Goal: Transaction & Acquisition: Purchase product/service

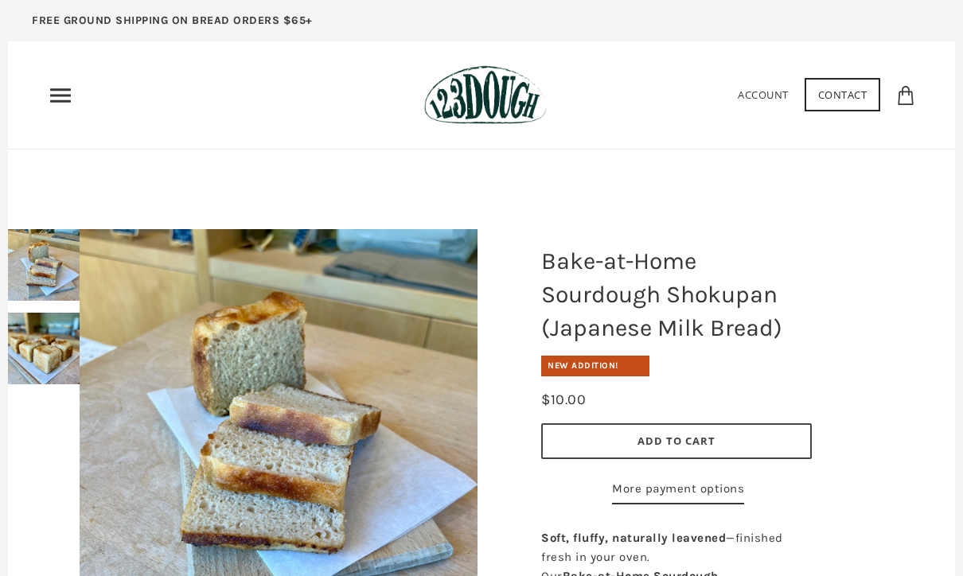
click at [37, 263] on img at bounding box center [44, 265] width 72 height 72
click at [35, 340] on img at bounding box center [44, 349] width 72 height 72
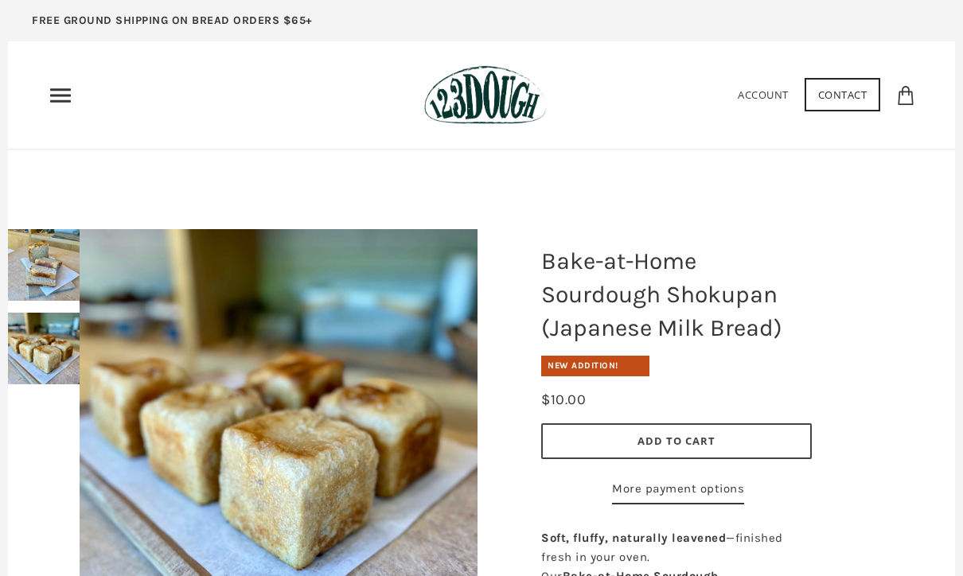
click at [60, 97] on icon "Primary" at bounding box center [60, 95] width 25 height 25
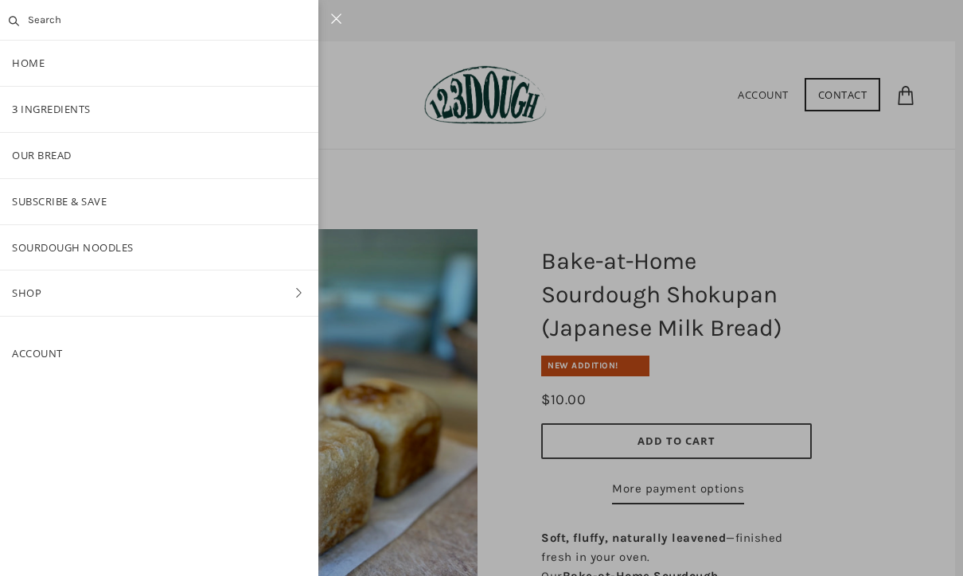
click at [281, 297] on link "Shop" at bounding box center [159, 293] width 319 height 45
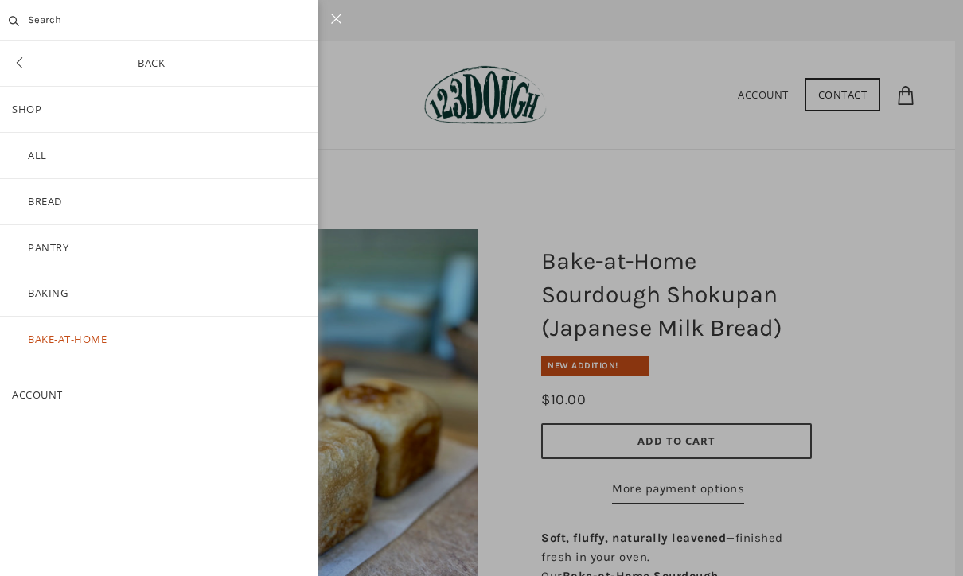
click at [77, 326] on link "Bake-at-Home" at bounding box center [159, 339] width 319 height 45
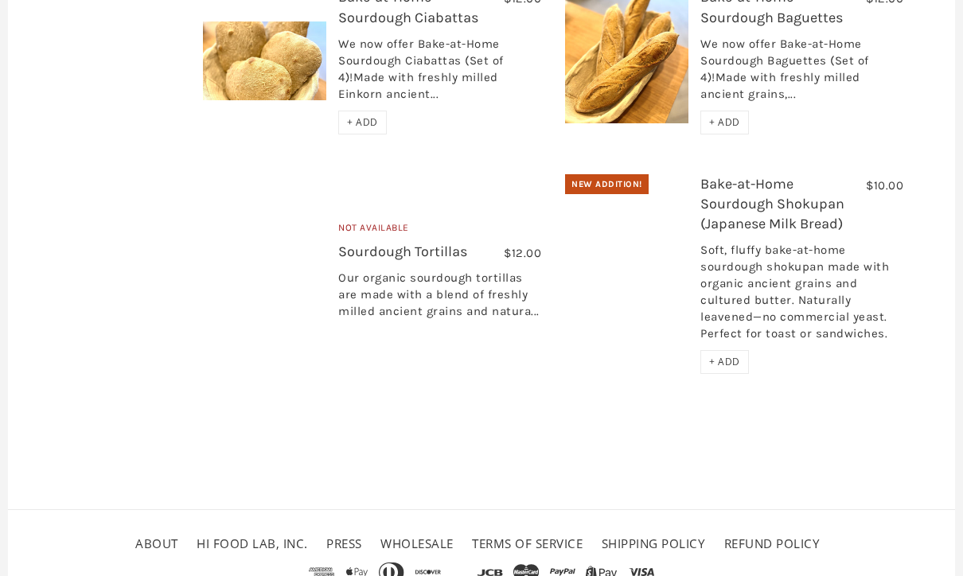
scroll to position [627, 0]
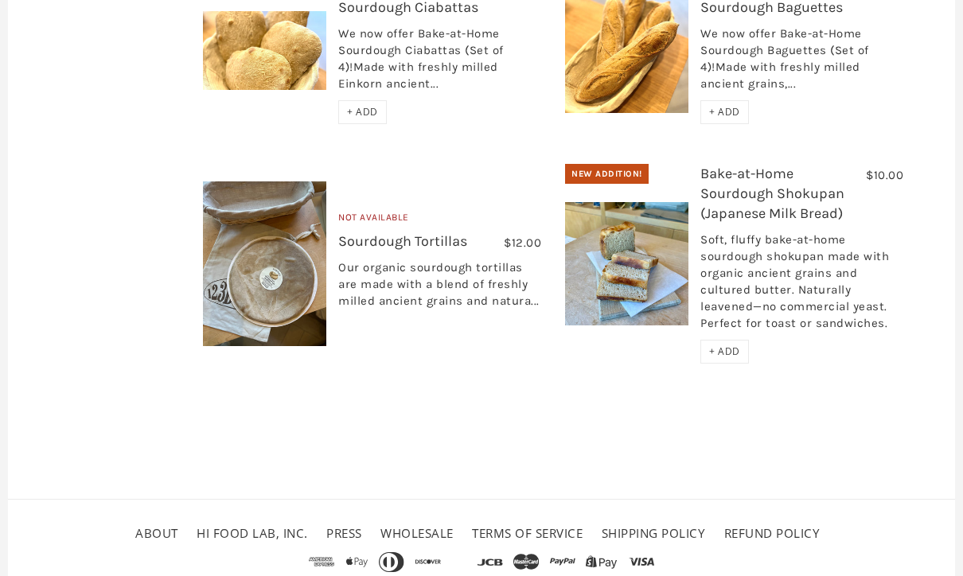
click at [780, 238] on div "Soft, fluffy bake-at-home sourdough shokupan made with organic ancient grains a…" at bounding box center [802, 287] width 203 height 108
click at [717, 356] on span "+ ADD" at bounding box center [724, 353] width 31 height 14
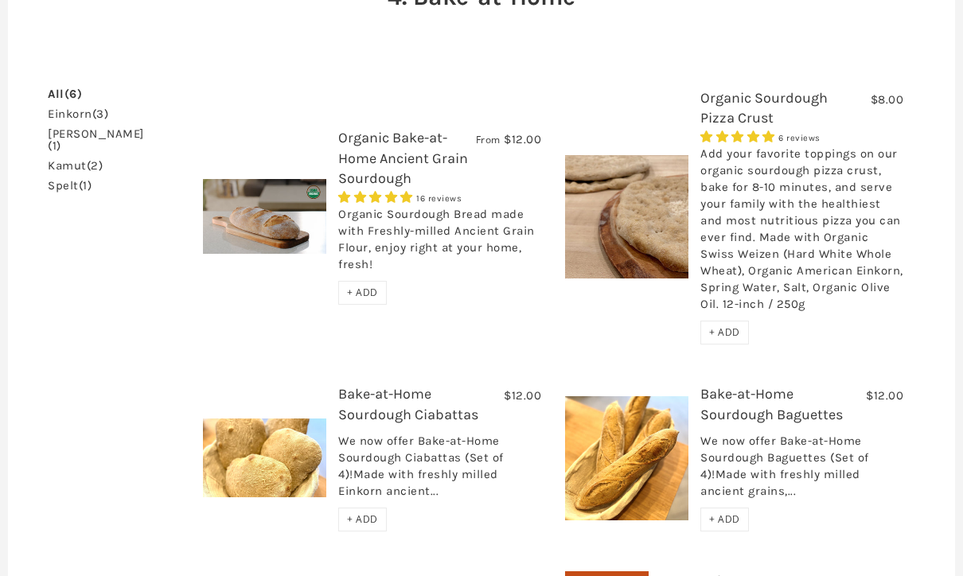
scroll to position [221, 0]
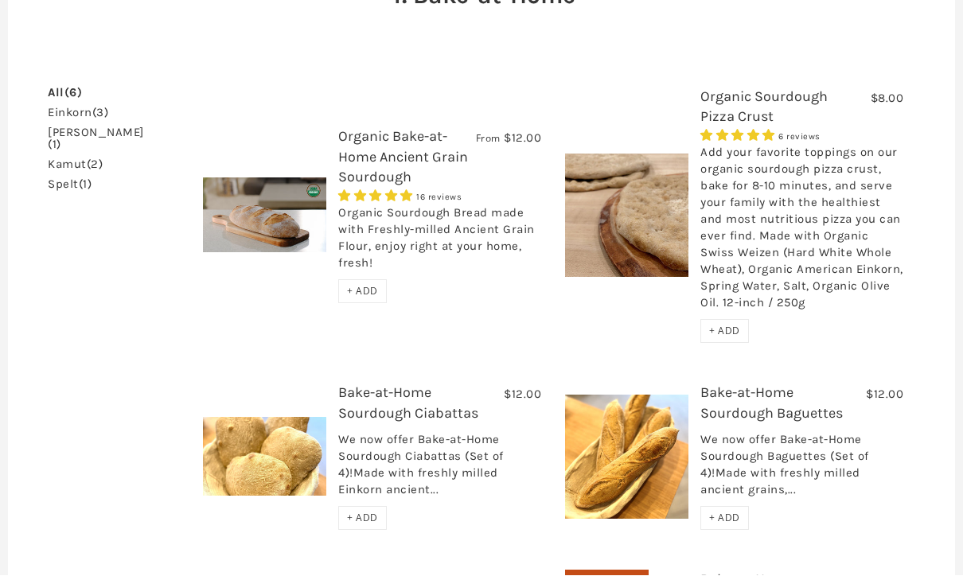
click at [354, 291] on span "+ ADD" at bounding box center [362, 292] width 31 height 14
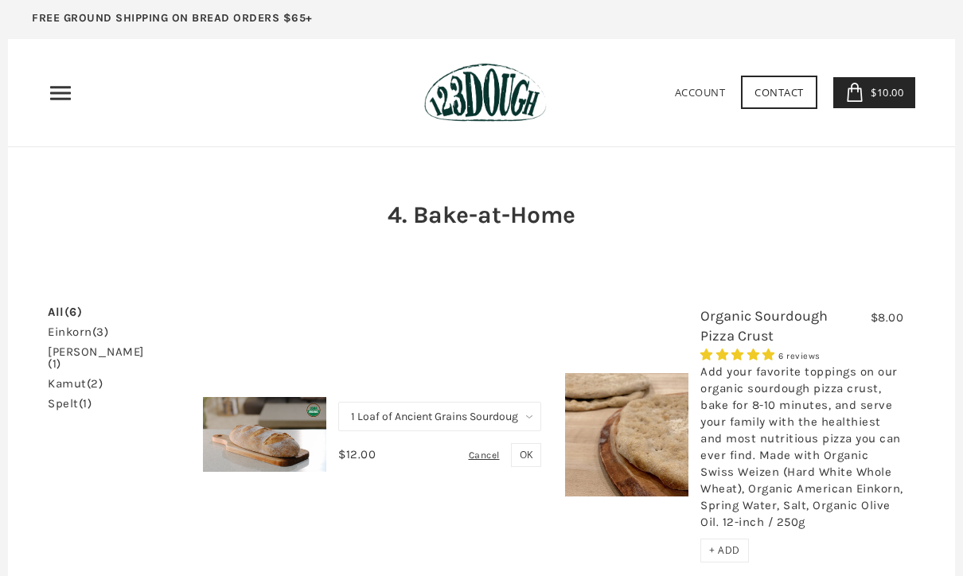
scroll to position [0, 0]
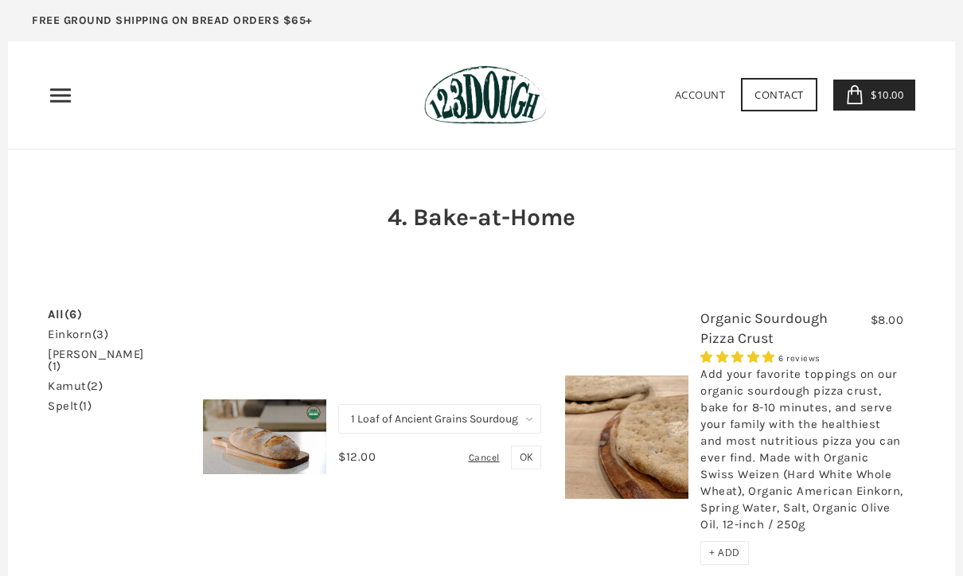
click at [520, 454] on span "OK" at bounding box center [526, 458] width 13 height 14
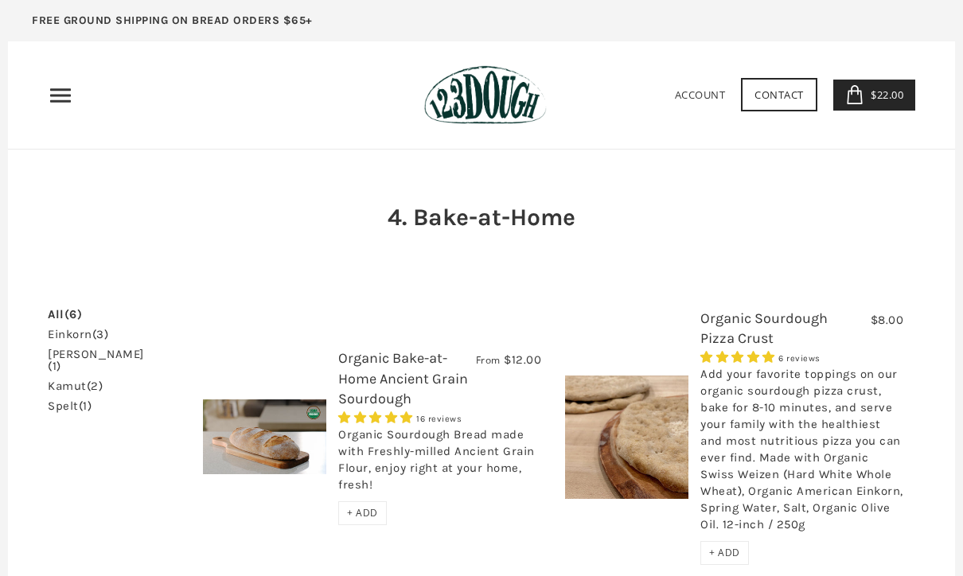
click at [860, 96] on icon at bounding box center [855, 94] width 19 height 19
